Goal: Navigation & Orientation: Find specific page/section

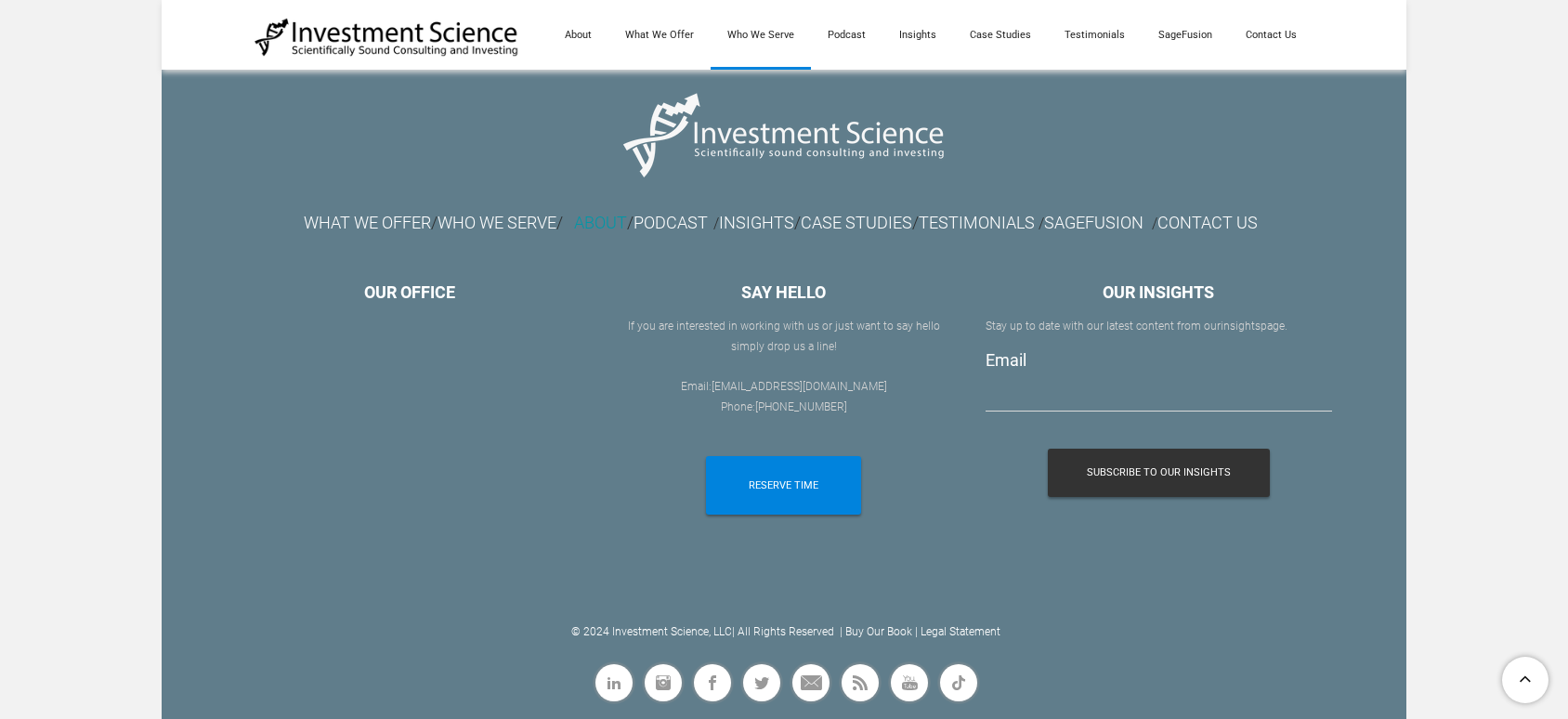
scroll to position [2278, 0]
click at [590, 223] on link "ABOUT" at bounding box center [601, 222] width 53 height 20
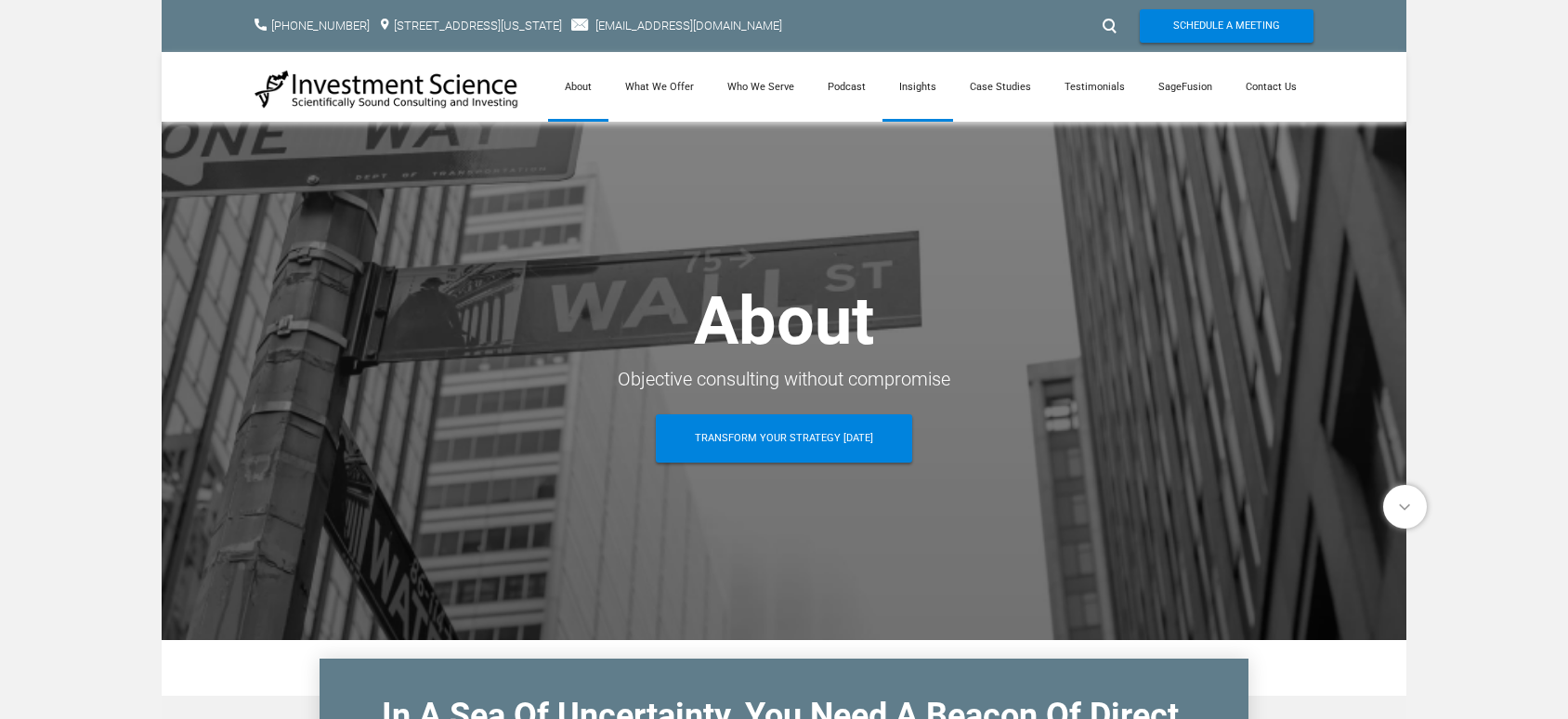
click at [928, 76] on link "Insights" at bounding box center [917, 87] width 71 height 70
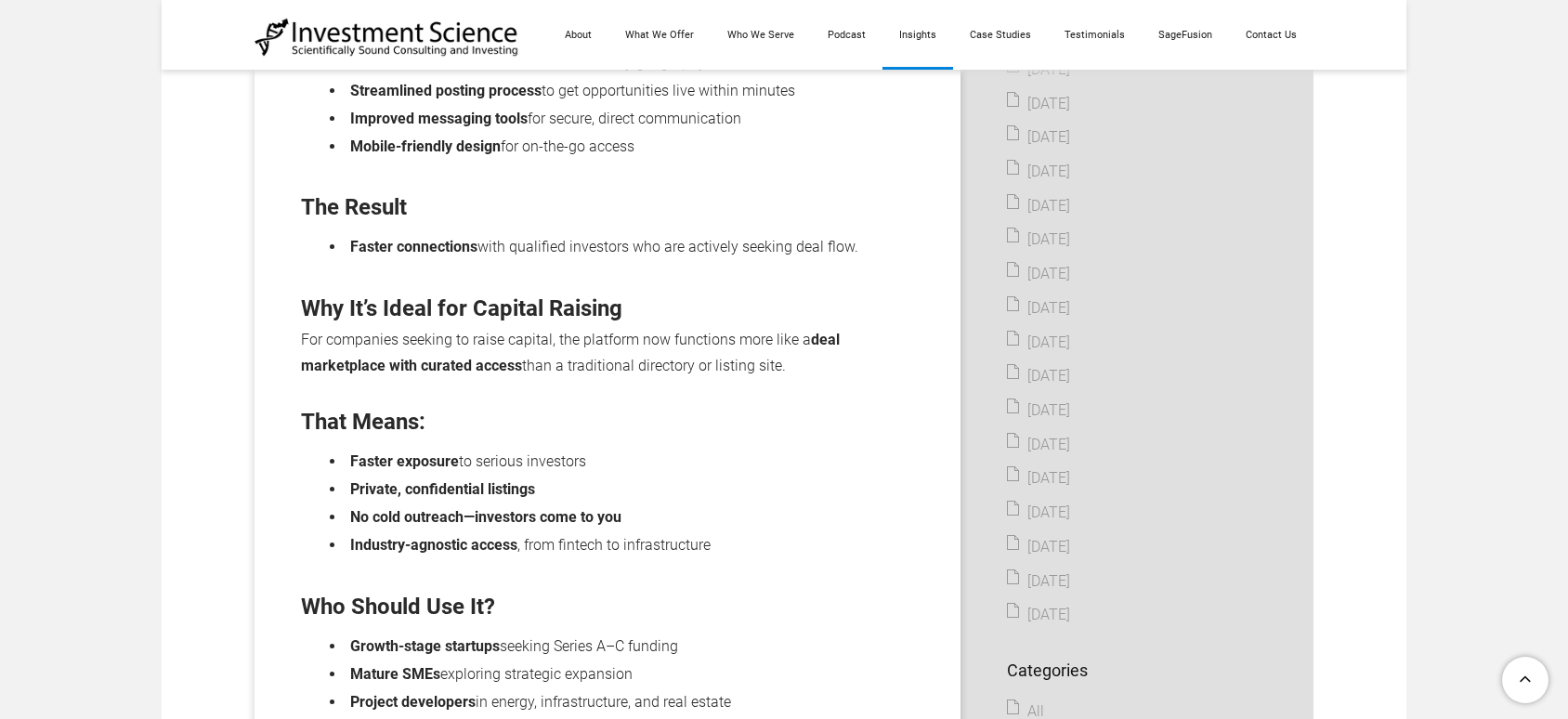
scroll to position [1389, 0]
